Goal: Task Accomplishment & Management: Complete application form

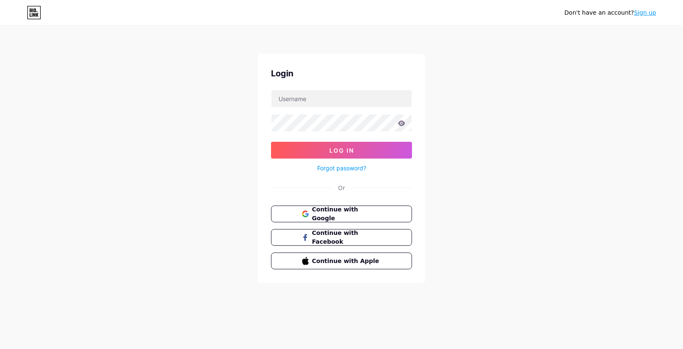
click at [652, 13] on link "Sign up" at bounding box center [645, 12] width 22 height 7
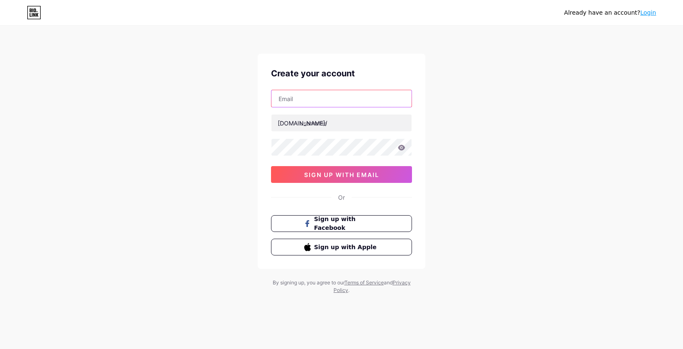
click at [294, 99] on input "text" at bounding box center [342, 98] width 140 height 17
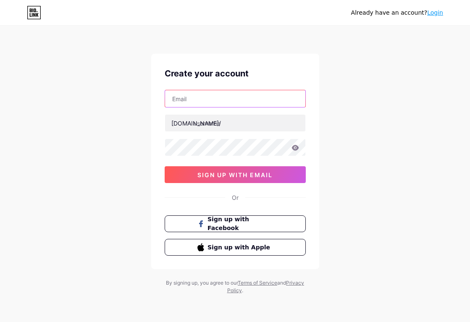
click at [199, 97] on input "text" at bounding box center [235, 98] width 140 height 17
paste input "[EMAIL_ADDRESS][DOMAIN_NAME]"
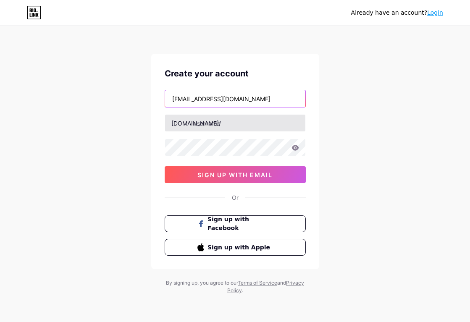
type input "[EMAIL_ADDRESS][DOMAIN_NAME]"
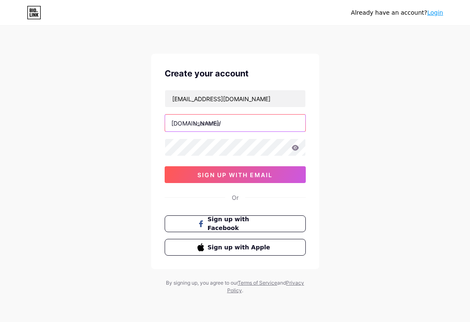
click at [207, 124] on input "text" at bounding box center [235, 123] width 140 height 17
click at [209, 126] on input "text" at bounding box center [235, 123] width 140 height 17
click at [220, 123] on input "jokerb" at bounding box center [235, 123] width 140 height 17
type input "jokerzonabola"
drag, startPoint x: 238, startPoint y: 124, endPoint x: 176, endPoint y: 129, distance: 62.8
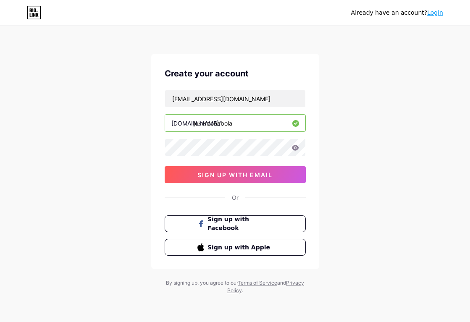
click at [176, 129] on input "jokerzonabola" at bounding box center [235, 123] width 140 height 17
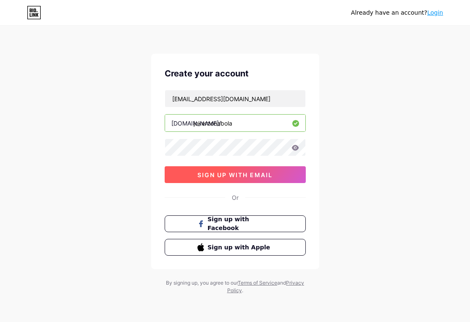
click at [247, 173] on span "sign up with email" at bounding box center [234, 174] width 75 height 7
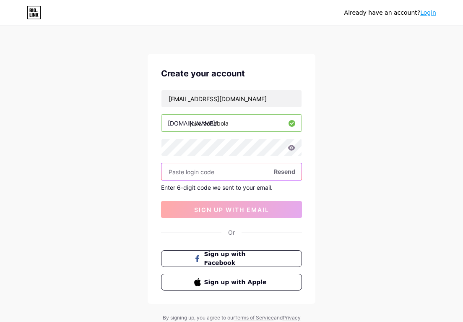
click at [239, 173] on input "text" at bounding box center [232, 171] width 140 height 17
paste input "969729"
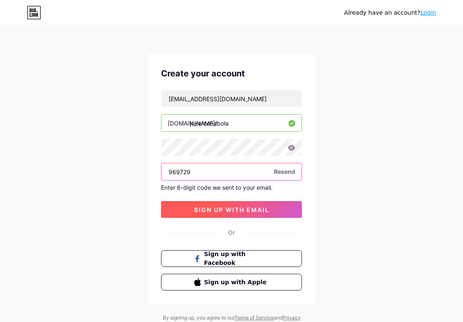
type input "969729"
click at [254, 208] on span "sign up with email" at bounding box center [231, 209] width 75 height 7
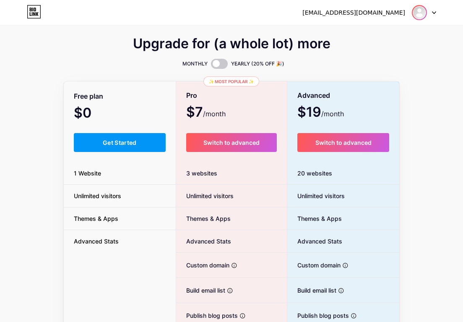
click at [419, 15] on img at bounding box center [419, 12] width 13 height 13
click at [432, 102] on div "Upgrade for (a whole lot) more MONTHLY YEARLY (20% OFF 🎉) Free plan $0 /month G…" at bounding box center [231, 209] width 463 height 340
click at [360, 14] on div "[EMAIL_ADDRESS][DOMAIN_NAME]" at bounding box center [354, 12] width 103 height 9
click at [29, 8] on icon at bounding box center [34, 11] width 14 height 13
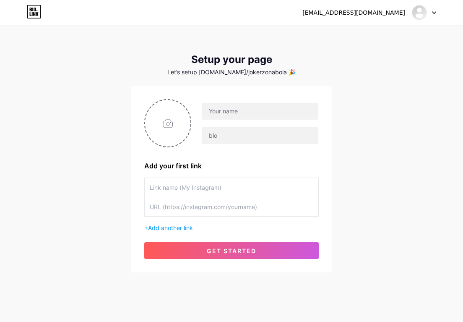
click at [217, 74] on div "Let’s setup [DOMAIN_NAME]/jokerzonabola 🎉" at bounding box center [232, 72] width 202 height 7
drag, startPoint x: 217, startPoint y: 74, endPoint x: 250, endPoint y: 70, distance: 32.5
click at [250, 70] on div "Let’s setup [DOMAIN_NAME]/jokerzonabola 🎉" at bounding box center [232, 72] width 202 height 7
copy div "[DOMAIN_NAME]/jokerzonabola"
click at [227, 113] on input "text" at bounding box center [260, 111] width 117 height 17
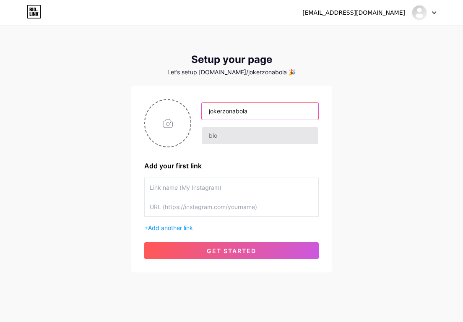
type input "jokerzonabola"
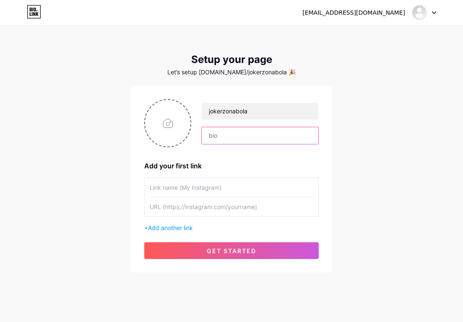
click at [230, 131] on input "text" at bounding box center [260, 135] width 117 height 17
click at [235, 141] on input "text" at bounding box center [260, 135] width 117 height 17
paste input "JokerBola, tempatnya info bola terkini, prediksi akurat, dan update panas setia…"
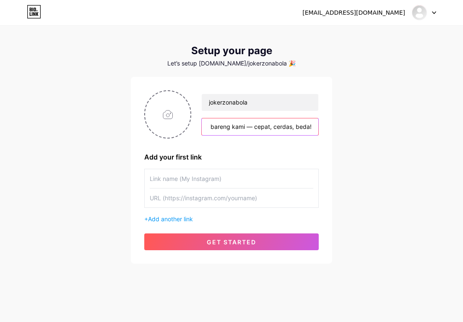
scroll to position [11, 0]
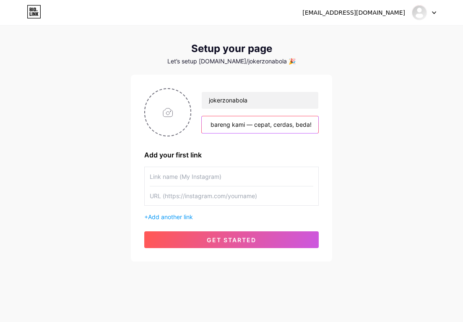
type input "JokerBola, tempatnya info bola terkini, prediksi akurat, dan update panas setia…"
click at [194, 178] on input "text" at bounding box center [232, 176] width 164 height 19
click at [192, 177] on input "text" at bounding box center [232, 176] width 164 height 19
click at [185, 201] on input "text" at bounding box center [232, 195] width 164 height 19
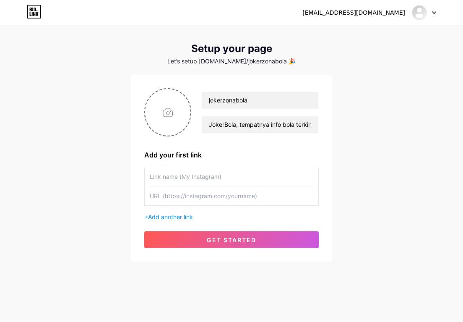
paste input "[URL][DOMAIN_NAME]"
click at [242, 198] on input "[URL][DOMAIN_NAME]" at bounding box center [232, 195] width 164 height 19
drag, startPoint x: 242, startPoint y: 198, endPoint x: 267, endPoint y: 196, distance: 24.9
click at [267, 196] on input "[URL][DOMAIN_NAME]" at bounding box center [232, 195] width 164 height 19
type input "[URL][DOMAIN_NAME]"
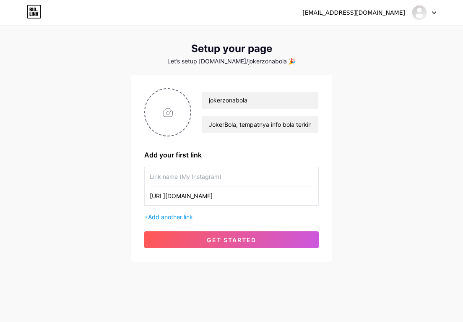
click at [175, 175] on input "text" at bounding box center [232, 176] width 164 height 19
paste input "jokerbola_official"
type input "jokerbola_official"
click at [169, 104] on input "file" at bounding box center [167, 112] width 45 height 47
type input "C:\fakepath\Generated image.png"
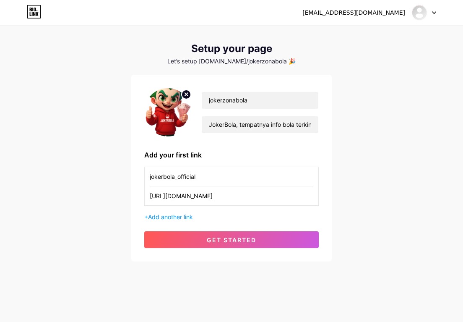
click at [147, 217] on div "+ Add another link" at bounding box center [231, 216] width 175 height 9
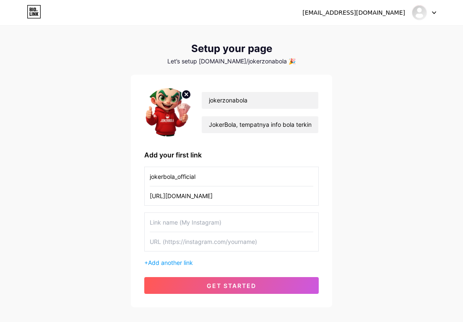
click at [188, 245] on input "text" at bounding box center [232, 241] width 164 height 19
paste input "[URL][DOMAIN_NAME]"
type input "[URL][DOMAIN_NAME]"
click at [178, 226] on input "text" at bounding box center [232, 222] width 164 height 19
drag, startPoint x: 209, startPoint y: 224, endPoint x: 94, endPoint y: 212, distance: 115.6
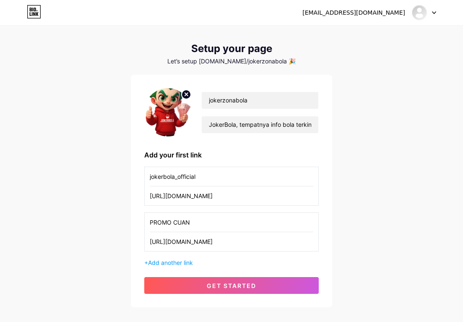
click at [97, 212] on div "[EMAIL_ADDRESS][DOMAIN_NAME] Dashboard Logout Setup your page Let’s setup [DOMA…" at bounding box center [231, 161] width 463 height 345
type input "LINK CUAN"
click at [231, 200] on input "[URL][DOMAIN_NAME]" at bounding box center [232, 195] width 164 height 19
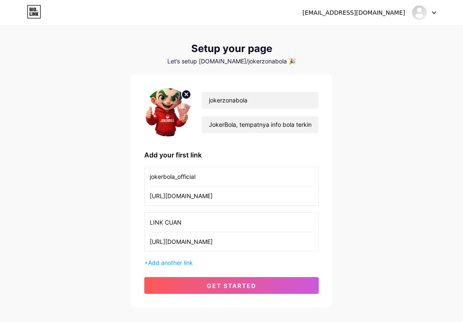
paste input "[DOMAIN_NAME][URL]"
type input "[URL][DOMAIN_NAME]"
click at [205, 177] on input "jokerbola_official" at bounding box center [232, 176] width 164 height 19
drag, startPoint x: 213, startPoint y: 177, endPoint x: 22, endPoint y: 144, distance: 193.9
click at [23, 144] on div "[EMAIL_ADDRESS][DOMAIN_NAME] Dashboard Logout Setup your page Let’s setup [DOMA…" at bounding box center [231, 161] width 463 height 345
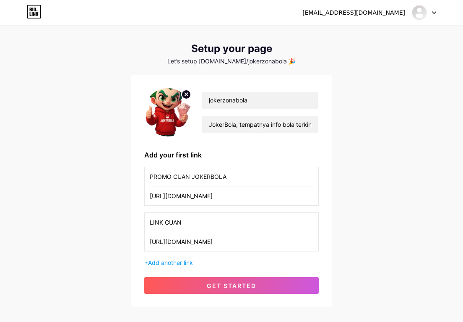
type input "PROMO CUAN JOKERBOLA"
click at [203, 224] on input "LINK CUAN" at bounding box center [232, 222] width 164 height 19
type input "LINK CUAN JOKERBOLA"
click at [175, 265] on span "Add another link" at bounding box center [170, 262] width 45 height 7
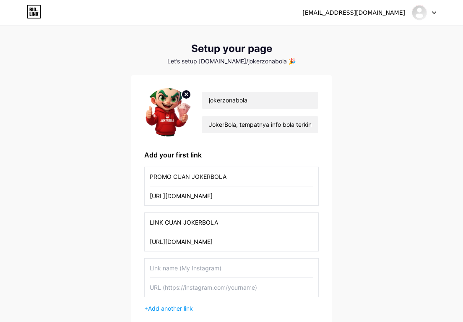
click at [168, 272] on input "text" at bounding box center [232, 268] width 164 height 19
type input "PREDIKSI JITU JOKERBOLA"
click at [166, 288] on input "text" at bounding box center [232, 287] width 164 height 19
paste input "[URL][DOMAIN_NAME]"
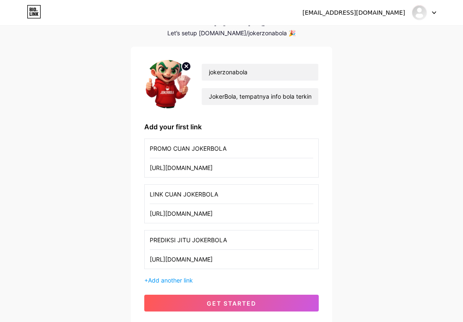
scroll to position [53, 0]
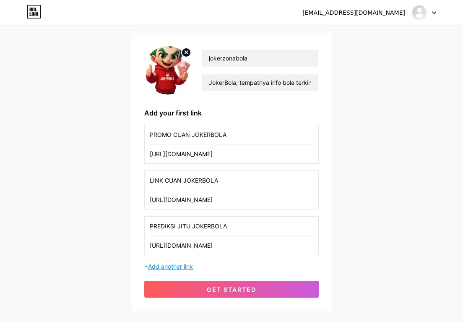
type input "[URL][DOMAIN_NAME]"
click at [170, 268] on span "Add another link" at bounding box center [170, 266] width 45 height 7
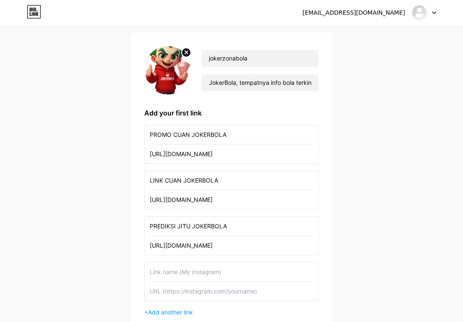
click at [182, 290] on input "text" at bounding box center [232, 291] width 164 height 19
paste input "[URL][DOMAIN_NAME]"
type input "[URL][DOMAIN_NAME]"
click at [188, 273] on input "text" at bounding box center [232, 271] width 164 height 19
click at [184, 270] on input "APLIKASI TANPA BLOK" at bounding box center [232, 271] width 164 height 19
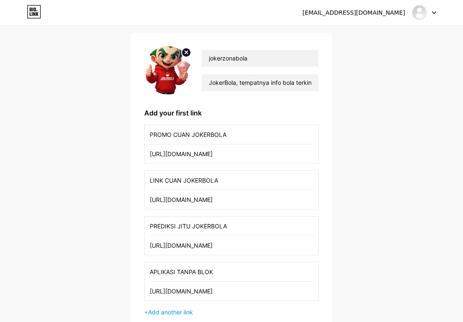
drag, startPoint x: 184, startPoint y: 270, endPoint x: 205, endPoint y: 271, distance: 21.0
click at [205, 271] on input "APLIKASI TANPA BLOK" at bounding box center [232, 271] width 164 height 19
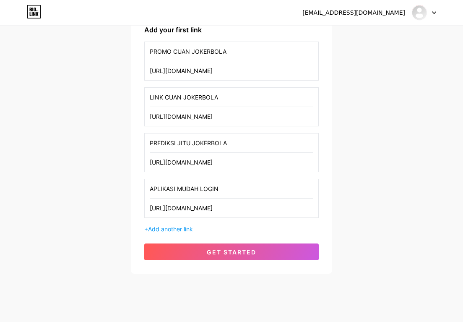
scroll to position [137, 0]
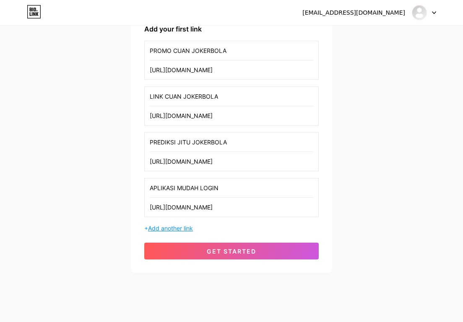
type input "APLIKASI MUDAH LOGIN"
click at [164, 230] on span "Add another link" at bounding box center [170, 228] width 45 height 7
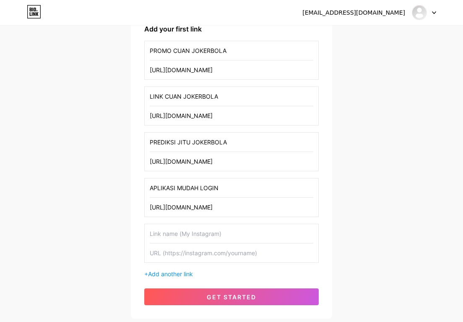
click at [193, 252] on input "text" at bounding box center [232, 252] width 164 height 19
paste input "[URL][DOMAIN_NAME]"
type input "[URL][DOMAIN_NAME]"
click at [184, 234] on input "text" at bounding box center [232, 233] width 164 height 19
type input "WHATSAPP"
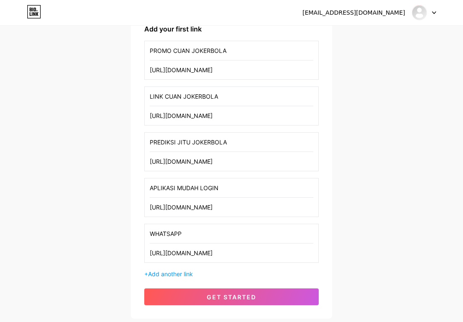
click at [375, 233] on div "[EMAIL_ADDRESS][DOMAIN_NAME] Dashboard Logout Setup your page Let’s setup [DOMA…" at bounding box center [231, 104] width 463 height 482
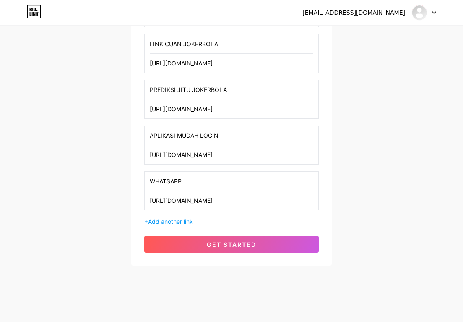
scroll to position [194, 0]
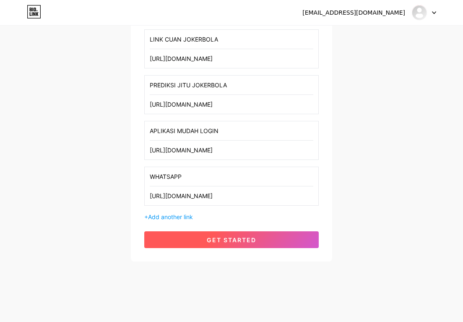
click at [261, 240] on button "get started" at bounding box center [231, 239] width 175 height 17
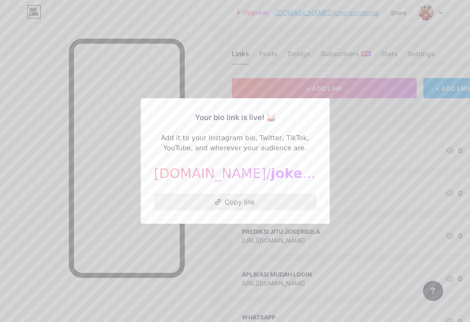
click at [230, 206] on button "Copy link" at bounding box center [235, 202] width 162 height 17
click at [366, 149] on div at bounding box center [235, 161] width 470 height 322
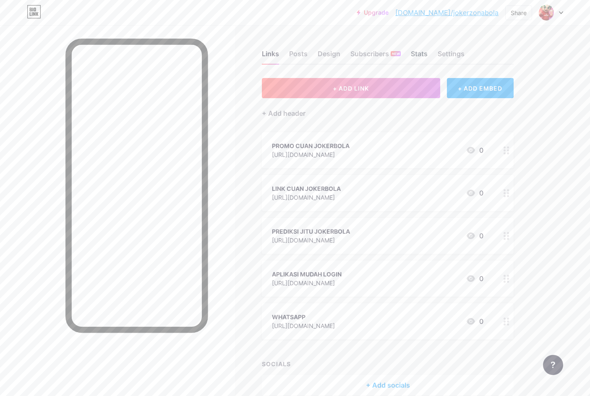
click at [417, 56] on div "Stats" at bounding box center [419, 56] width 17 height 15
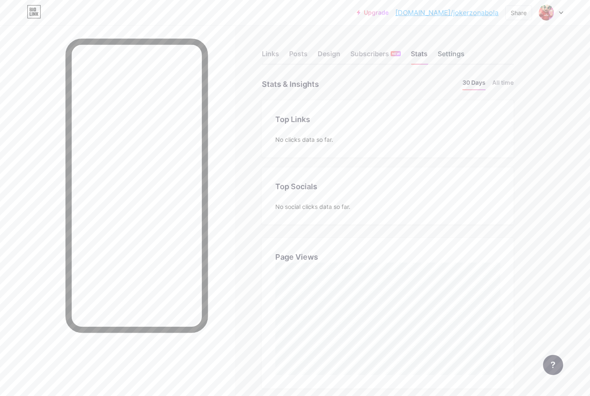
scroll to position [396, 590]
click at [449, 57] on div "Settings" at bounding box center [451, 56] width 27 height 15
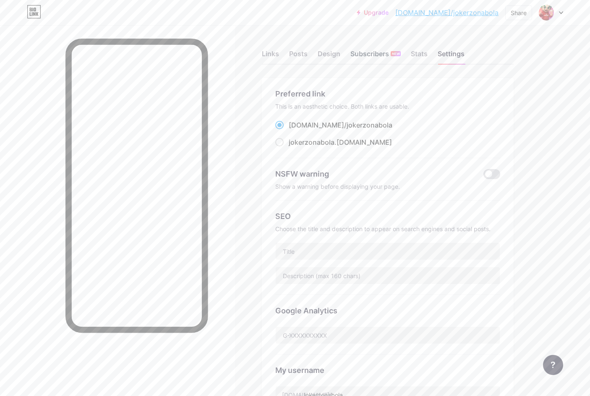
click at [379, 55] on div "Subscribers NEW" at bounding box center [376, 56] width 50 height 15
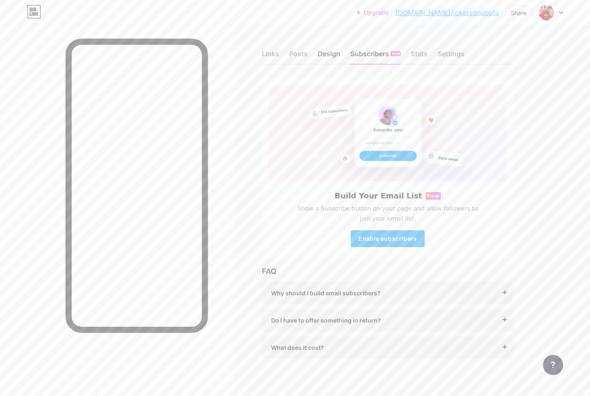
click at [329, 57] on div "Design" at bounding box center [329, 56] width 23 height 15
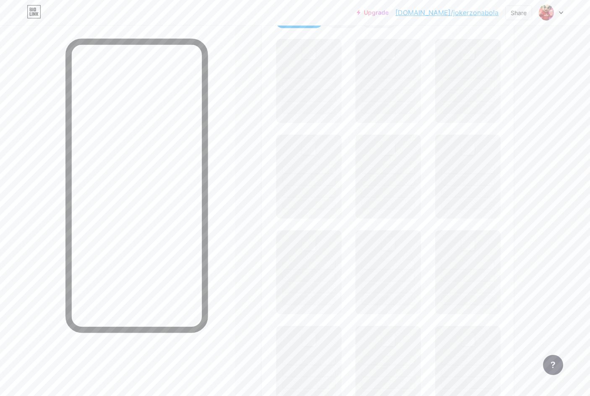
scroll to position [84, 0]
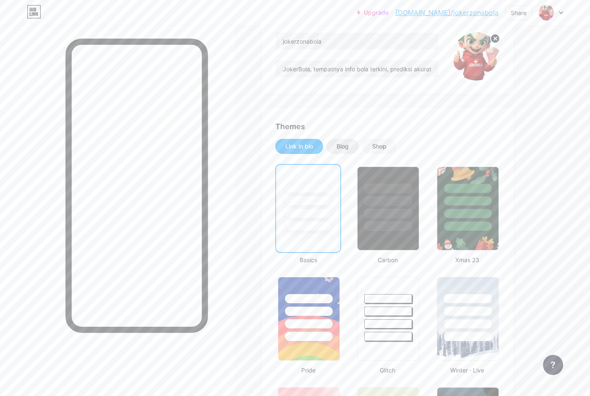
click at [345, 144] on div "Blog" at bounding box center [343, 146] width 12 height 8
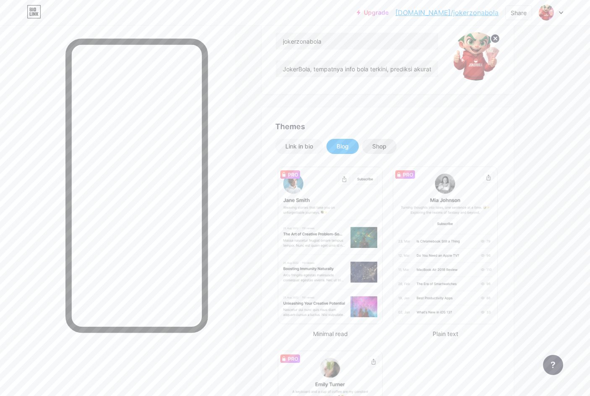
click at [395, 146] on div "Shop" at bounding box center [379, 146] width 34 height 15
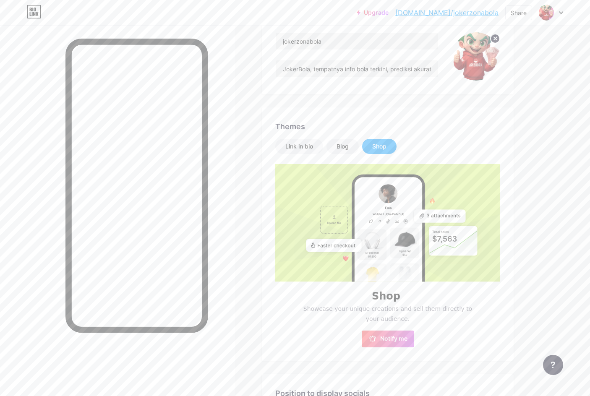
click at [380, 149] on div "Shop" at bounding box center [379, 146] width 14 height 8
click at [309, 150] on div "Link in bio" at bounding box center [299, 146] width 48 height 15
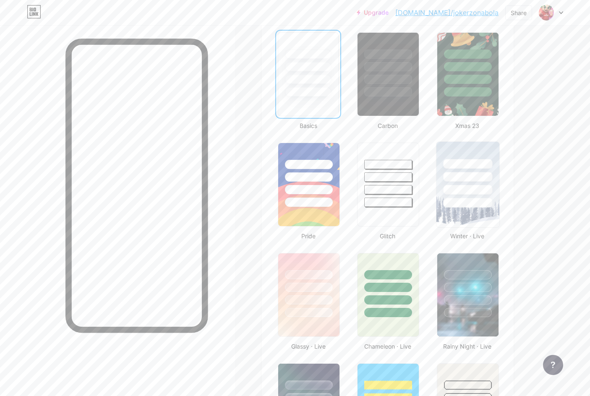
scroll to position [190, 0]
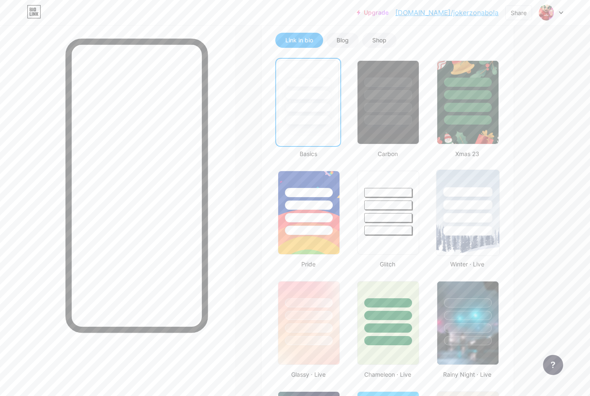
click at [464, 213] on div at bounding box center [467, 203] width 63 height 66
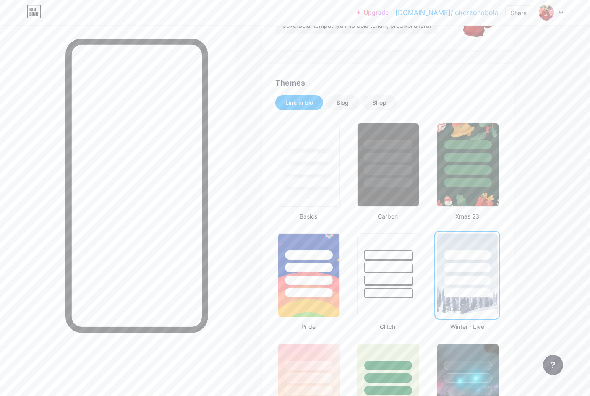
scroll to position [64, 0]
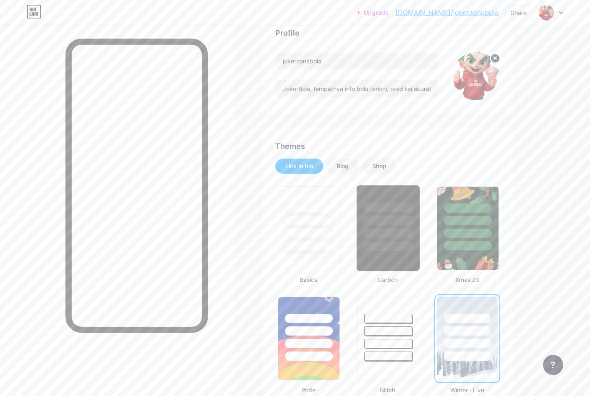
click at [398, 236] on div at bounding box center [388, 234] width 49 height 10
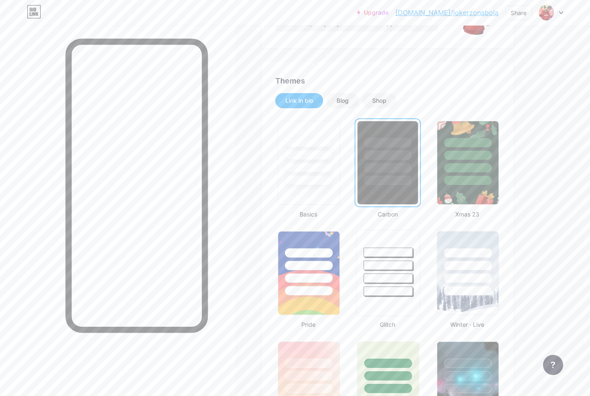
scroll to position [148, 0]
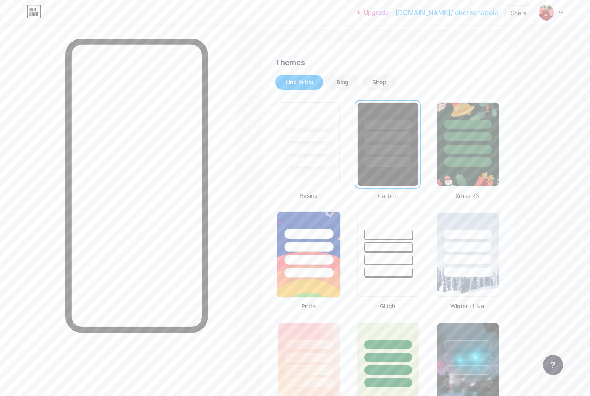
click at [311, 257] on div at bounding box center [308, 260] width 49 height 10
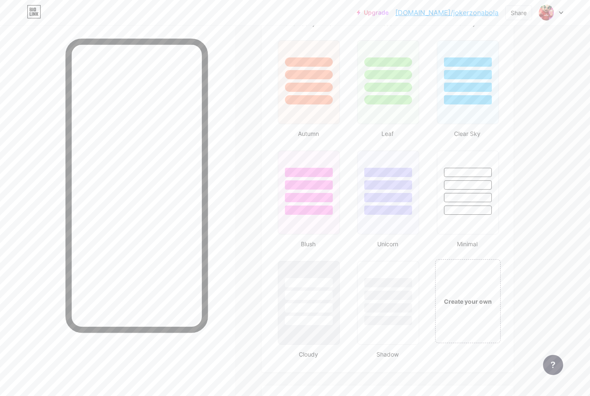
scroll to position [820, 0]
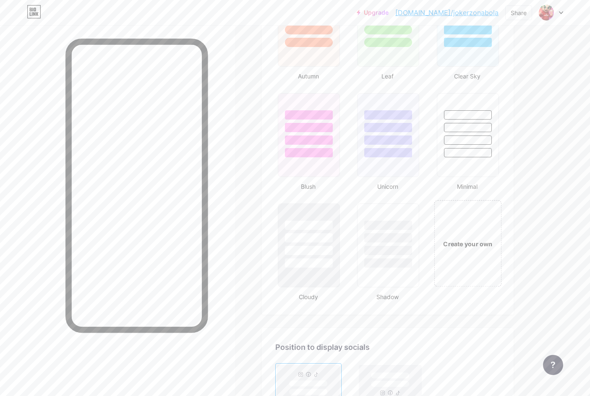
click at [455, 256] on div "Create your own" at bounding box center [468, 243] width 68 height 86
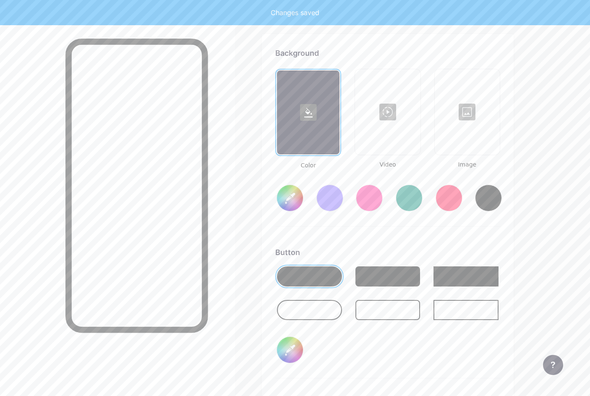
scroll to position [1115, 0]
type input "#ffffff"
type input "#000000"
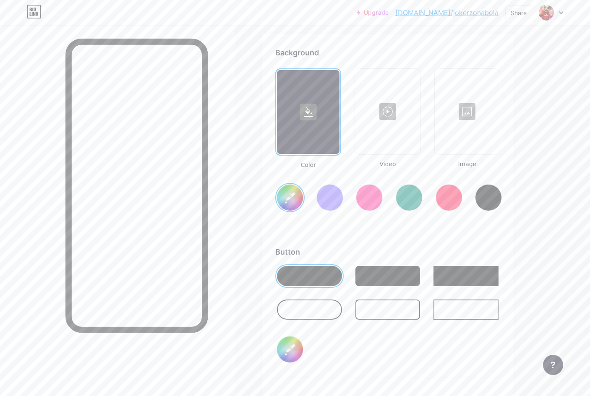
click at [414, 201] on div at bounding box center [409, 197] width 27 height 27
type input "#008873"
click at [306, 280] on div at bounding box center [309, 276] width 65 height 20
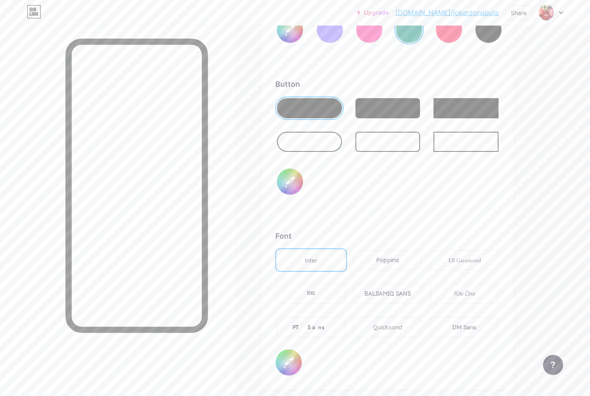
scroll to position [1325, 0]
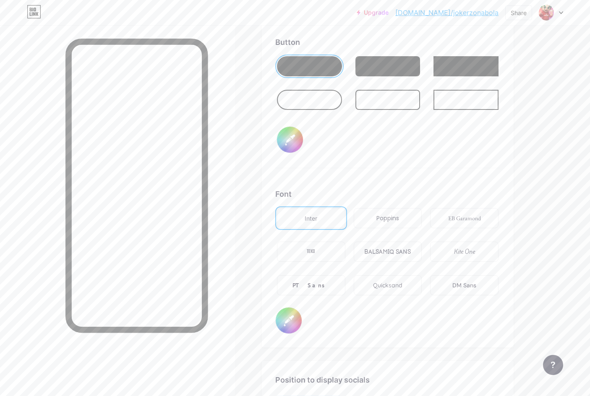
click at [288, 321] on input "#000000" at bounding box center [289, 321] width 26 height 26
type input "#ffed29"
click at [355, 342] on div "Background Color Video Image #008873 Button #000000 Font Inter Poppins EB Garam…" at bounding box center [388, 86] width 252 height 524
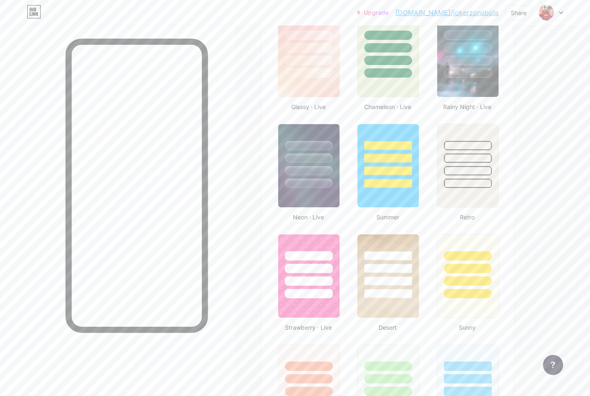
scroll to position [359, 0]
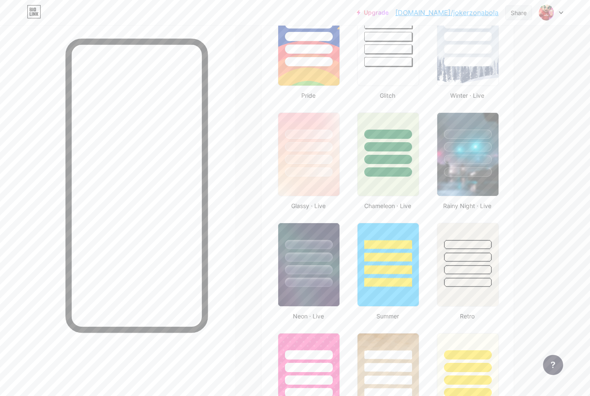
click at [517, 17] on div "Share" at bounding box center [519, 12] width 16 height 9
drag, startPoint x: 448, startPoint y: 45, endPoint x: 455, endPoint y: 52, distance: 9.2
click at [448, 45] on div "Copy link" at bounding box center [449, 43] width 31 height 10
